Goal: Find specific page/section: Find specific page/section

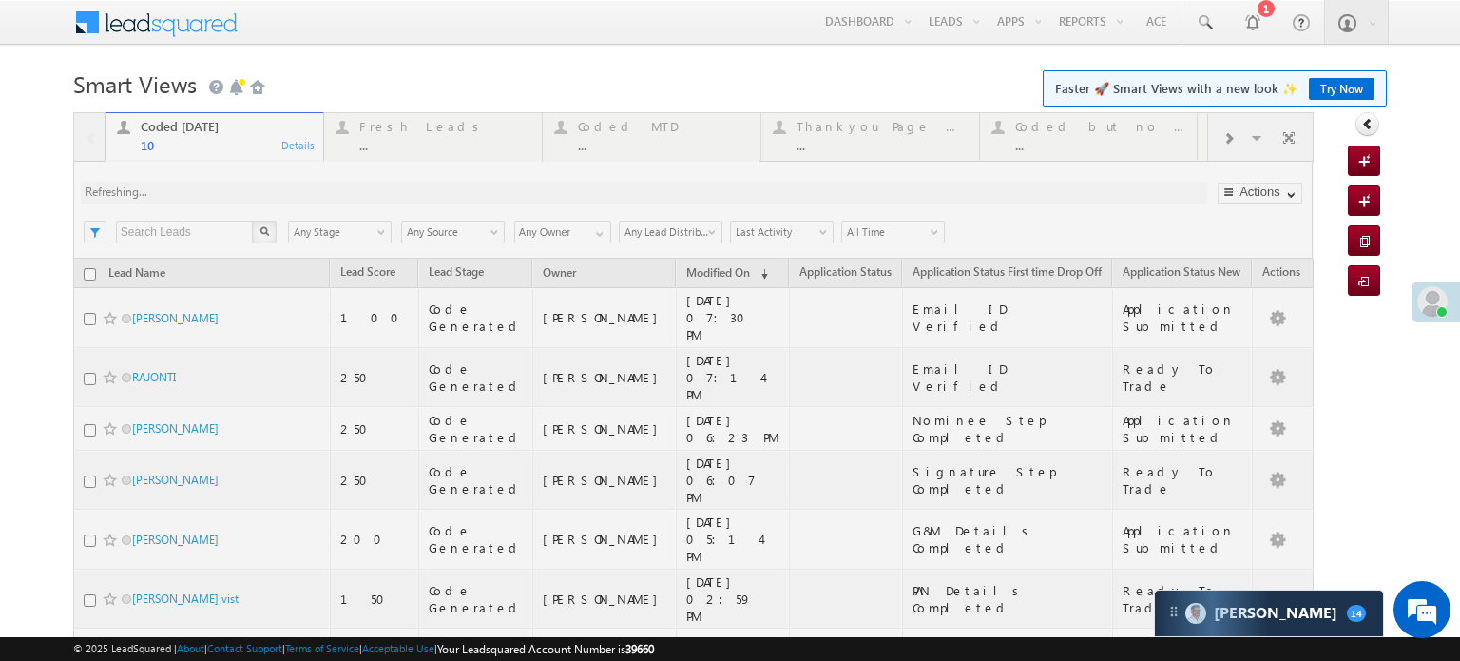
scroll to position [8998, 0]
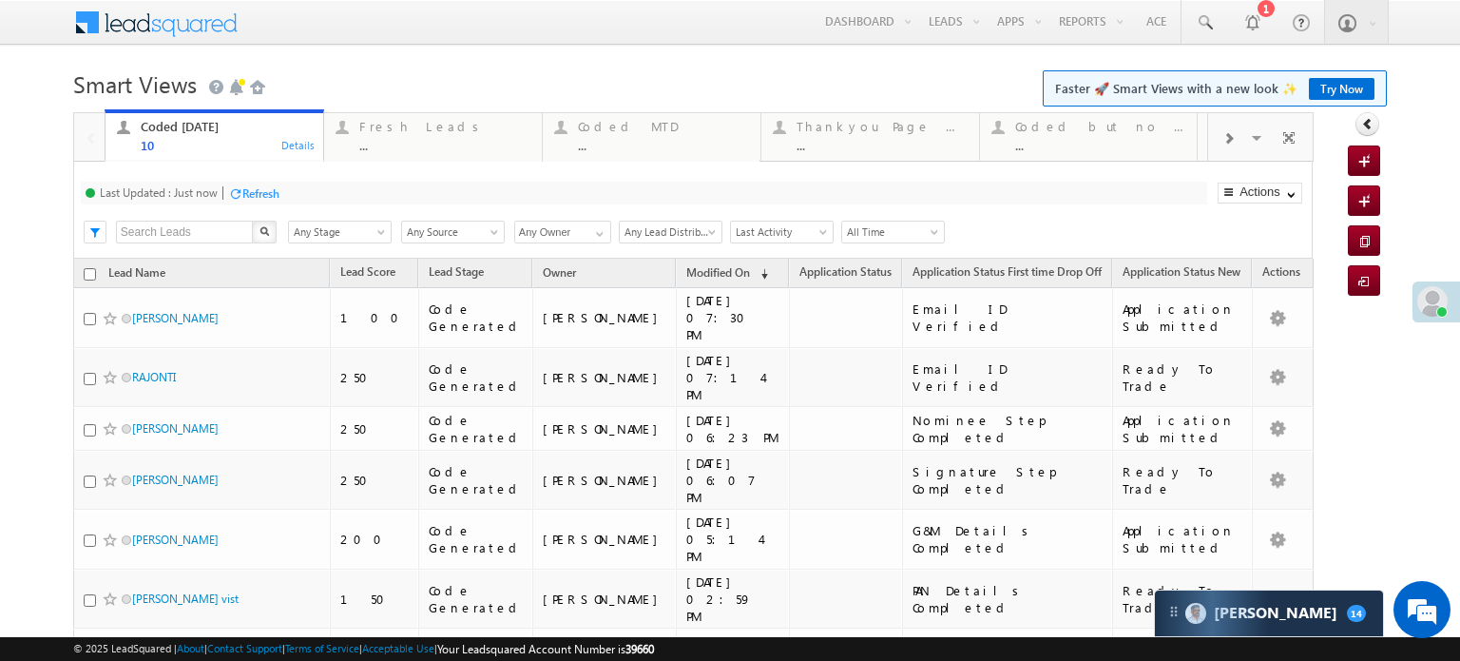
click at [262, 189] on div "Refresh" at bounding box center [260, 193] width 37 height 14
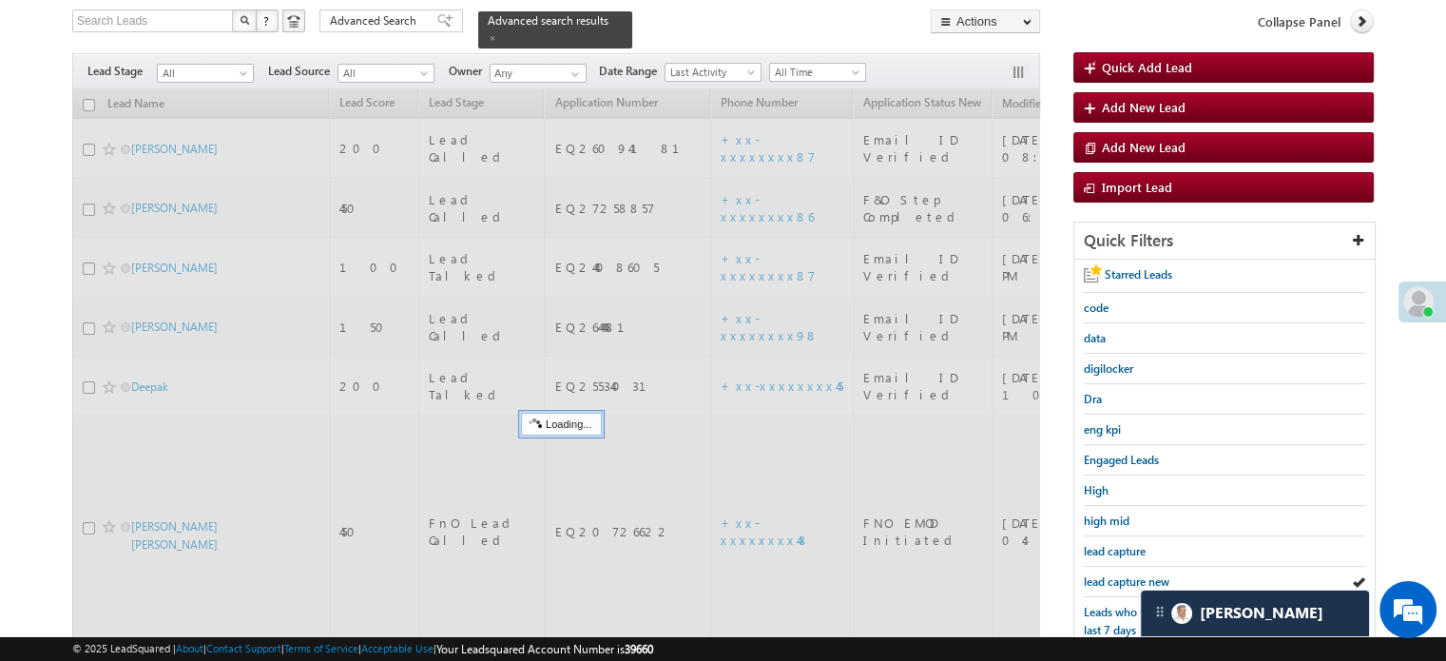
scroll to position [8998, 0]
click at [1102, 574] on span "lead capture new" at bounding box center [1127, 581] width 86 height 14
click at [1101, 574] on span "lead capture new" at bounding box center [1127, 581] width 86 height 14
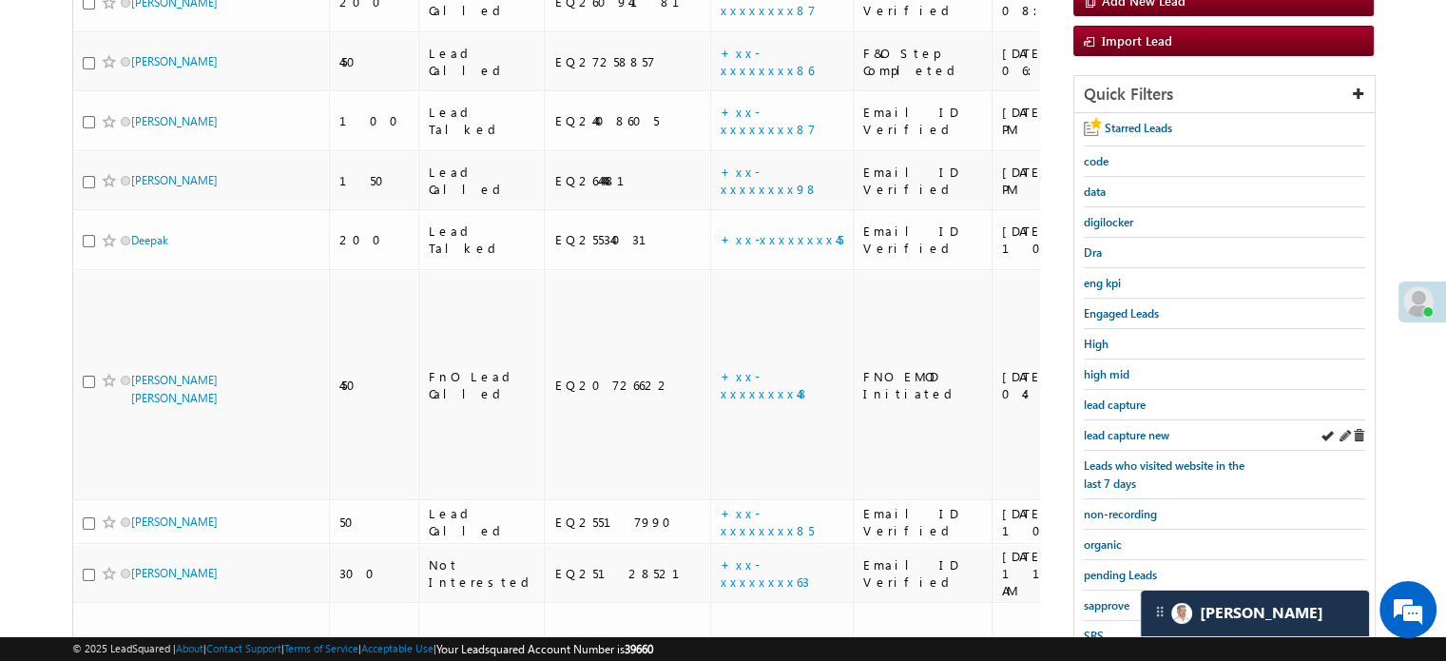
scroll to position [408, 0]
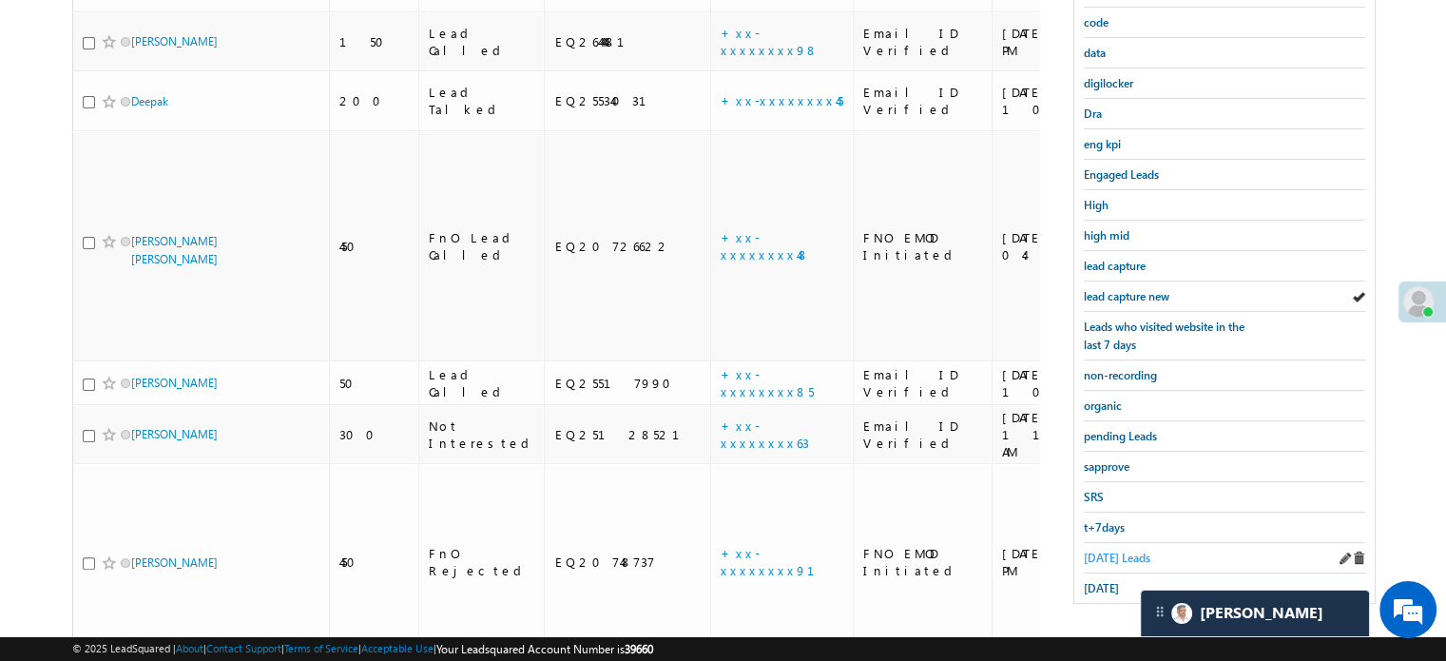
click at [1099, 554] on span "[DATE] Leads" at bounding box center [1117, 557] width 67 height 14
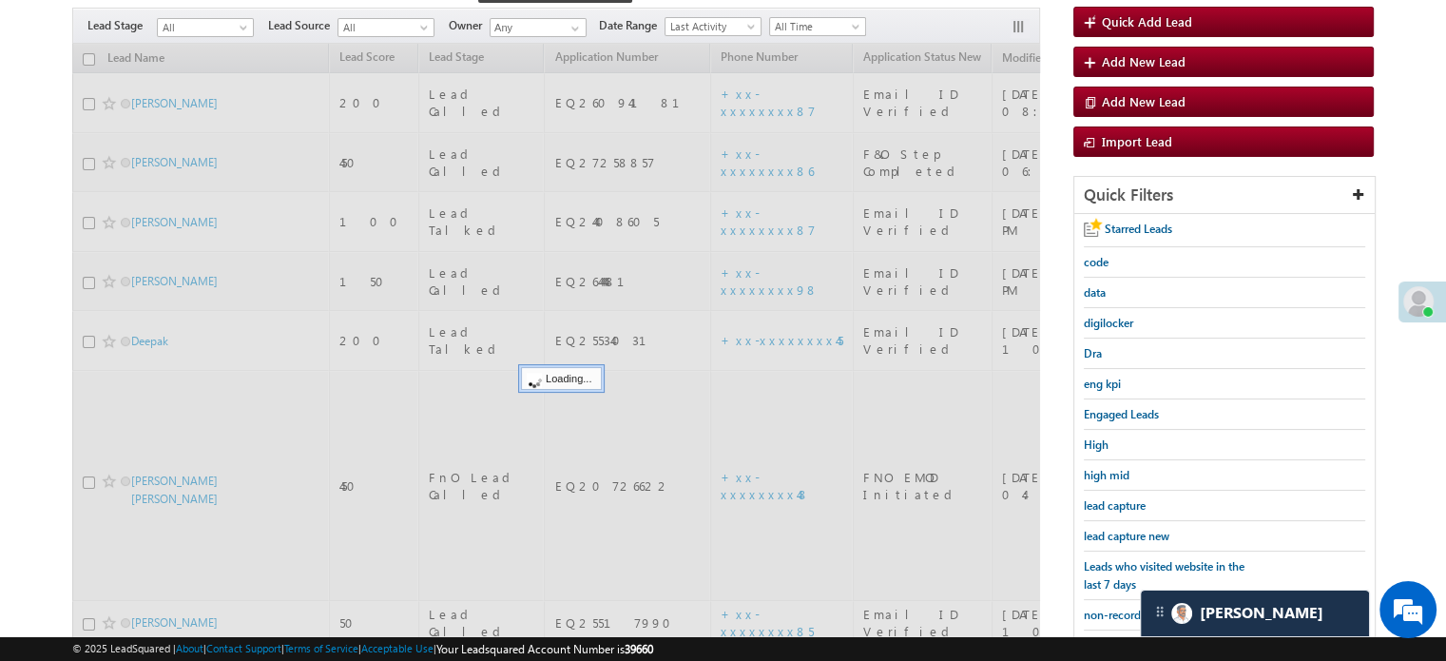
scroll to position [123, 0]
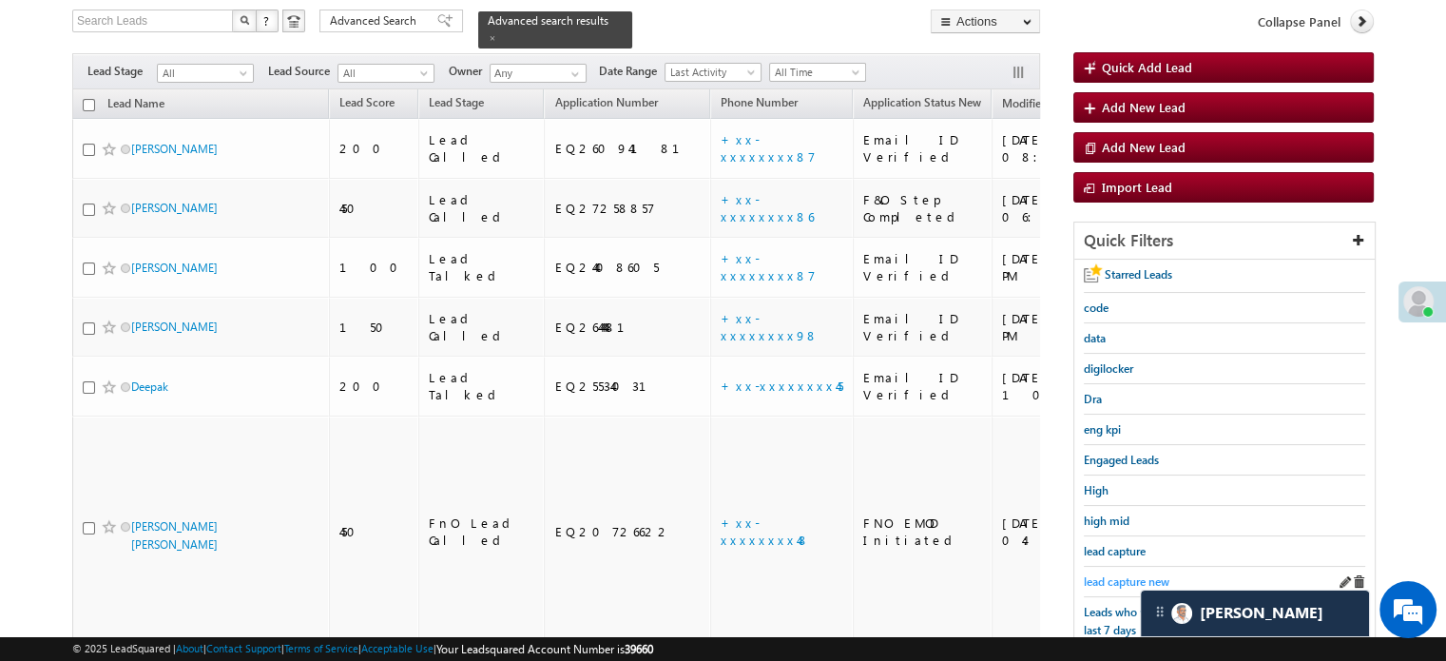
click at [1102, 572] on link "lead capture new" at bounding box center [1127, 581] width 86 height 18
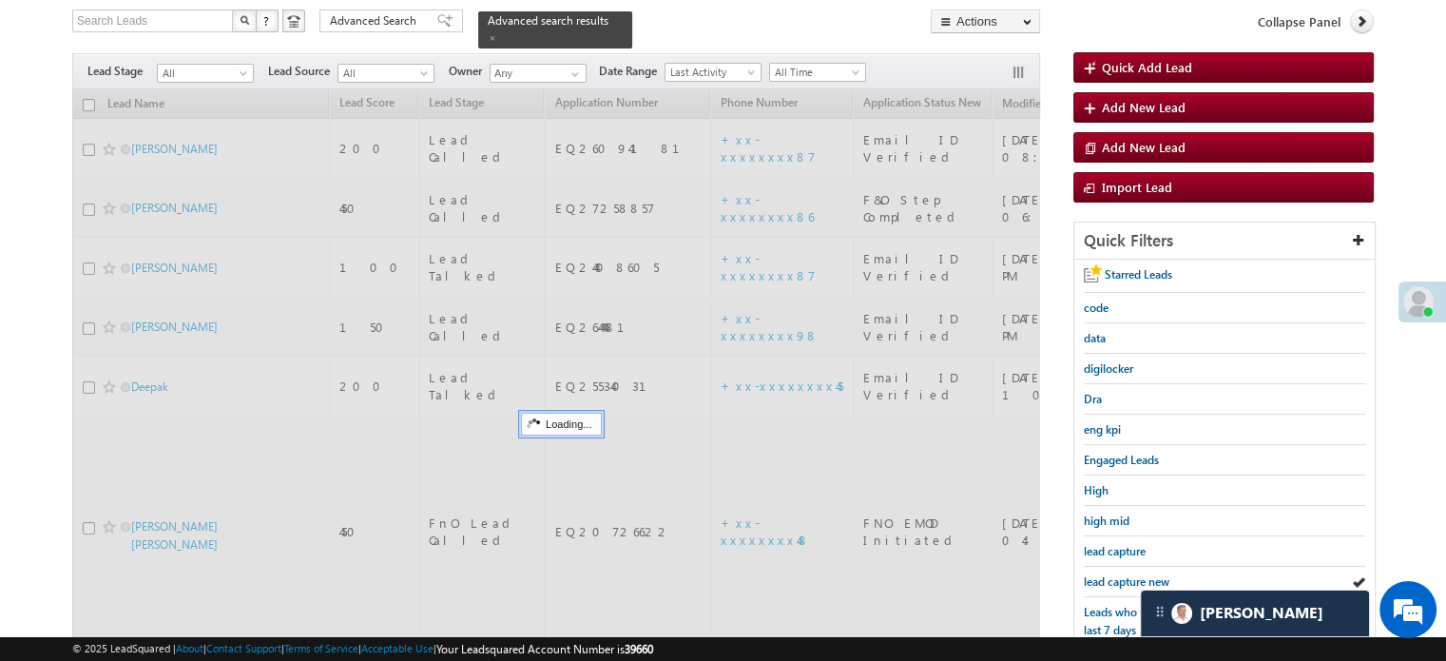
click at [1102, 572] on link "lead capture new" at bounding box center [1127, 581] width 86 height 18
